Goal: Task Accomplishment & Management: Complete application form

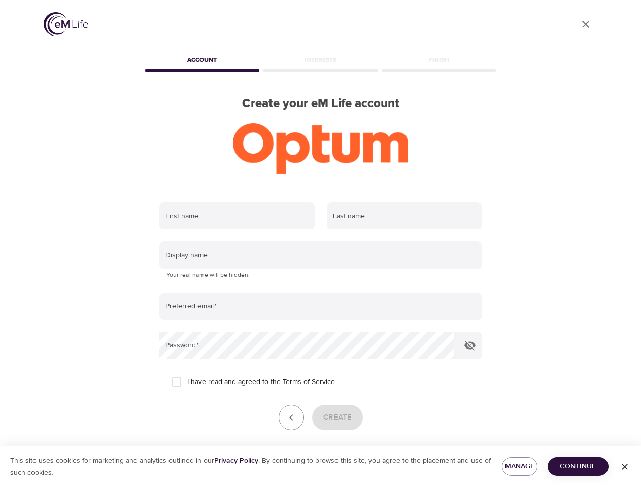
click at [237, 216] on input "text" at bounding box center [236, 216] width 155 height 27
click at [405, 216] on input "text" at bounding box center [404, 216] width 155 height 27
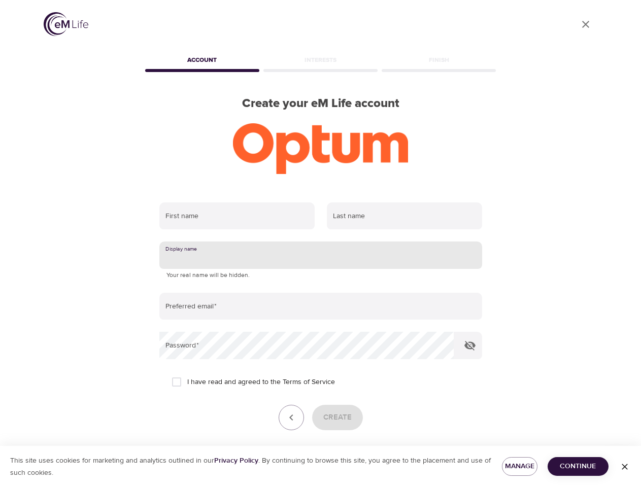
click at [321, 255] on input "text" at bounding box center [320, 255] width 323 height 27
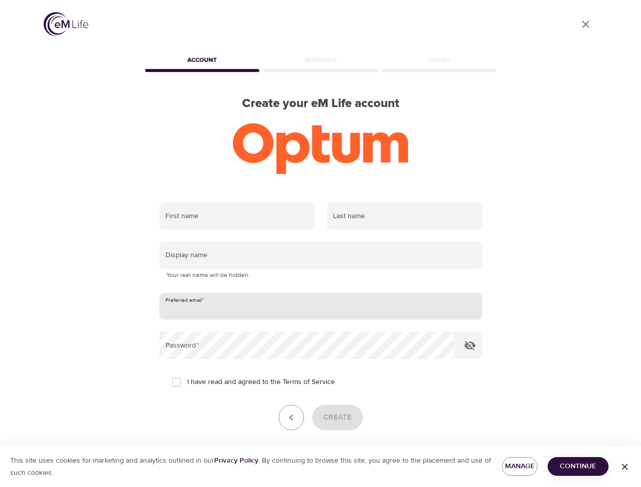
click at [321, 307] on input "email" at bounding box center [320, 306] width 323 height 27
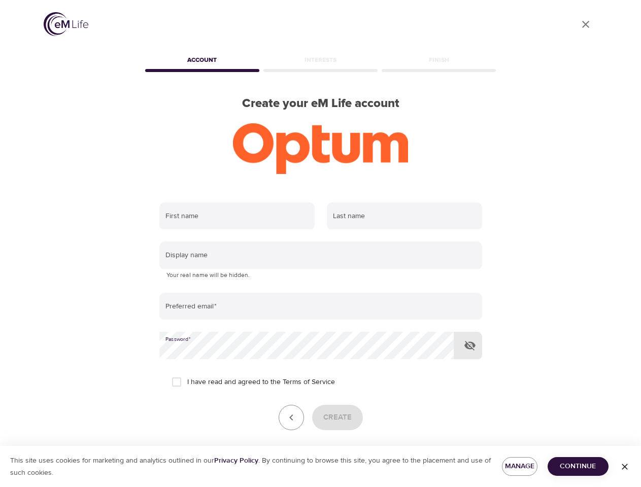
click at [470, 346] on icon "button" at bounding box center [470, 346] width 12 height 12
click at [291, 418] on icon "button" at bounding box center [291, 418] width 12 height 12
click at [337, 418] on div "Create" at bounding box center [320, 417] width 323 height 25
click at [520, 467] on span "Manage" at bounding box center [519, 467] width 19 height 13
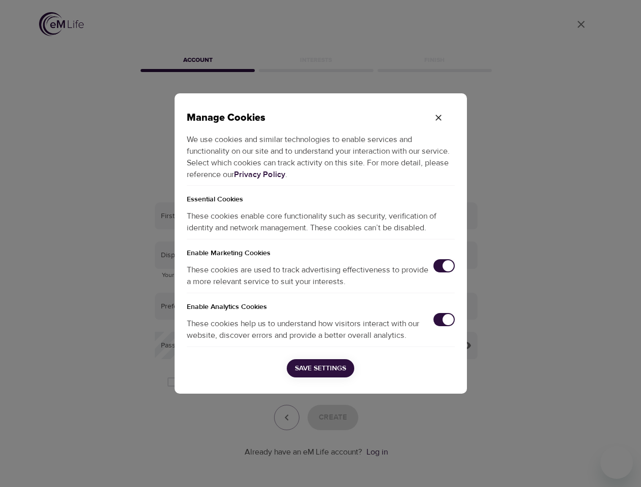
click at [578, 467] on div "Manage Cookies We use cookies and similar technologies to enable services and f…" at bounding box center [320, 243] width 641 height 487
